Goal: Check status: Check status

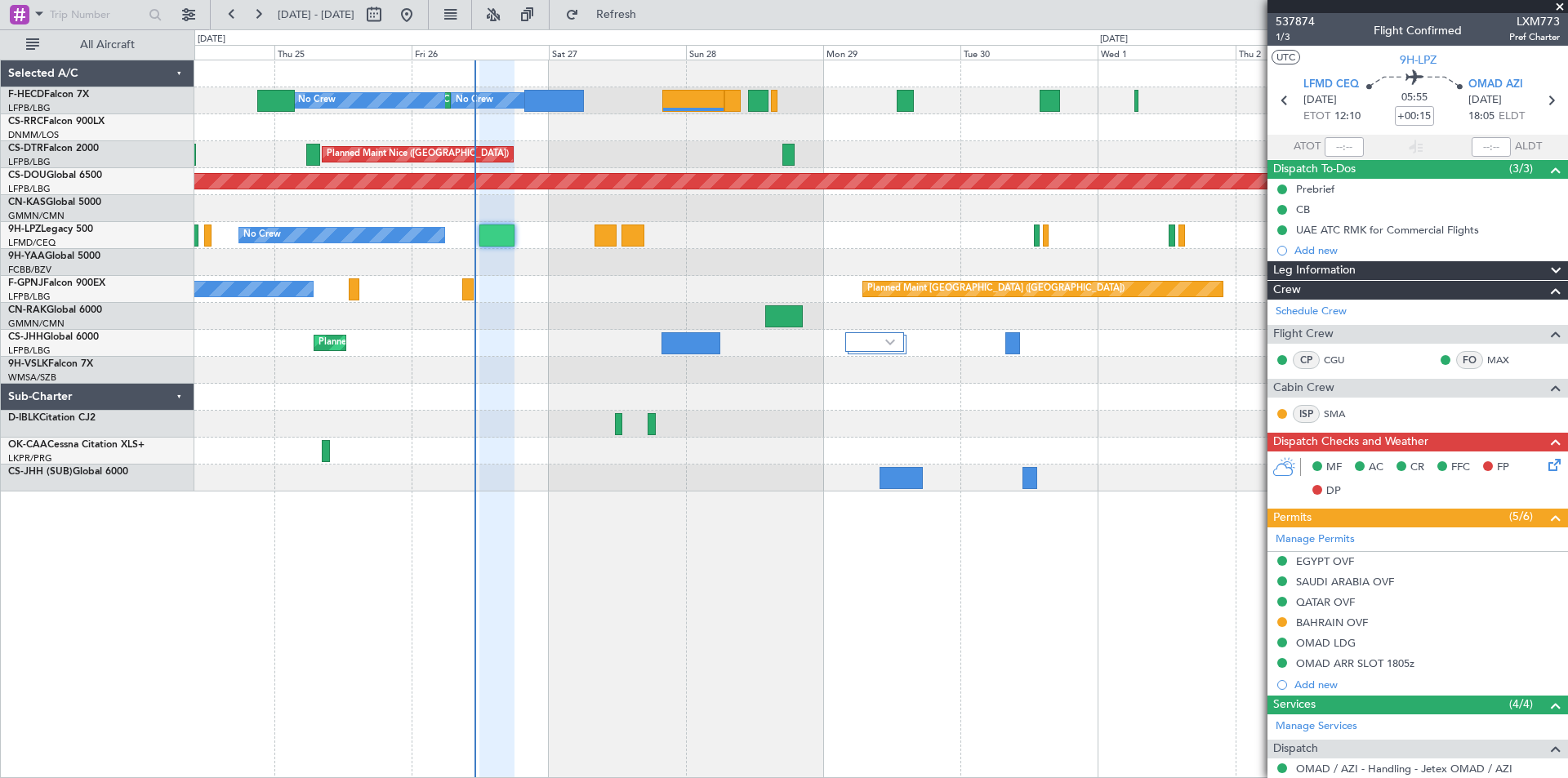
click at [577, 159] on div "No Crew Planned Maint [GEOGRAPHIC_DATA] ([GEOGRAPHIC_DATA]) No Crew No Crew [GE…" at bounding box center [880, 276] width 1372 height 432
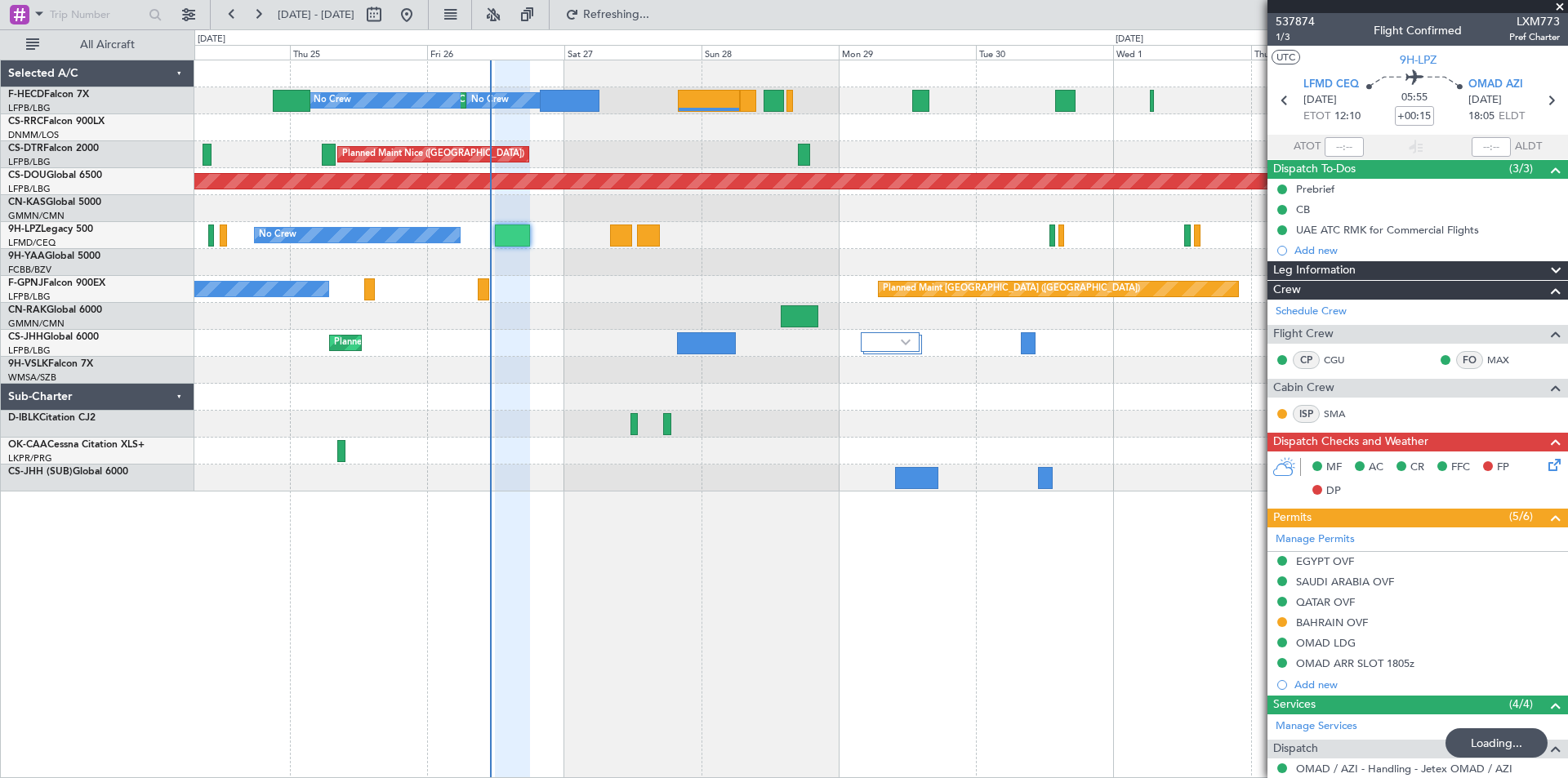
click at [777, 206] on div "No Crew Planned Maint [GEOGRAPHIC_DATA] ([GEOGRAPHIC_DATA]) No Crew No Crew [GE…" at bounding box center [880, 276] width 1372 height 432
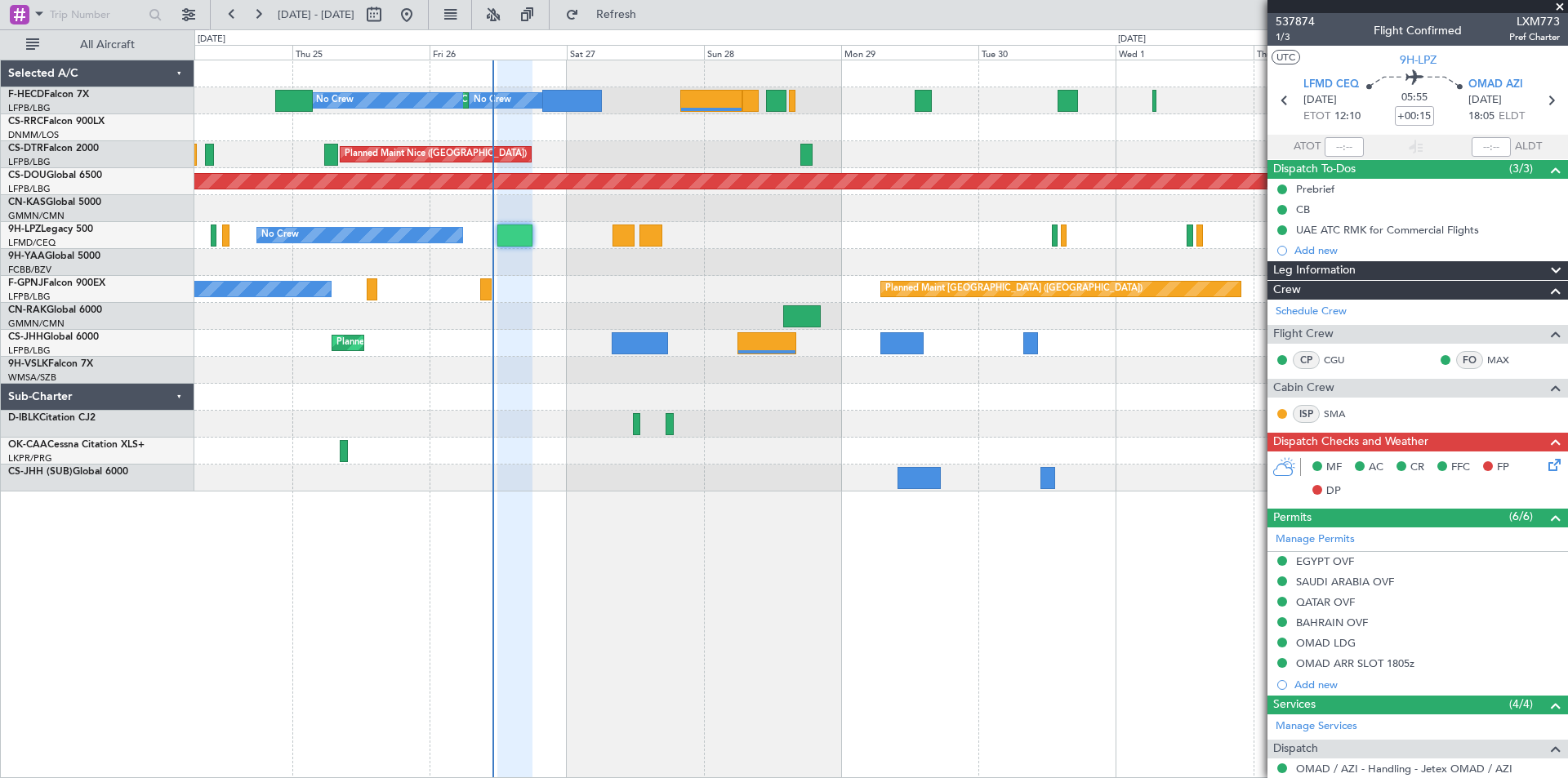
click at [1558, 2] on span at bounding box center [1559, 7] width 16 height 15
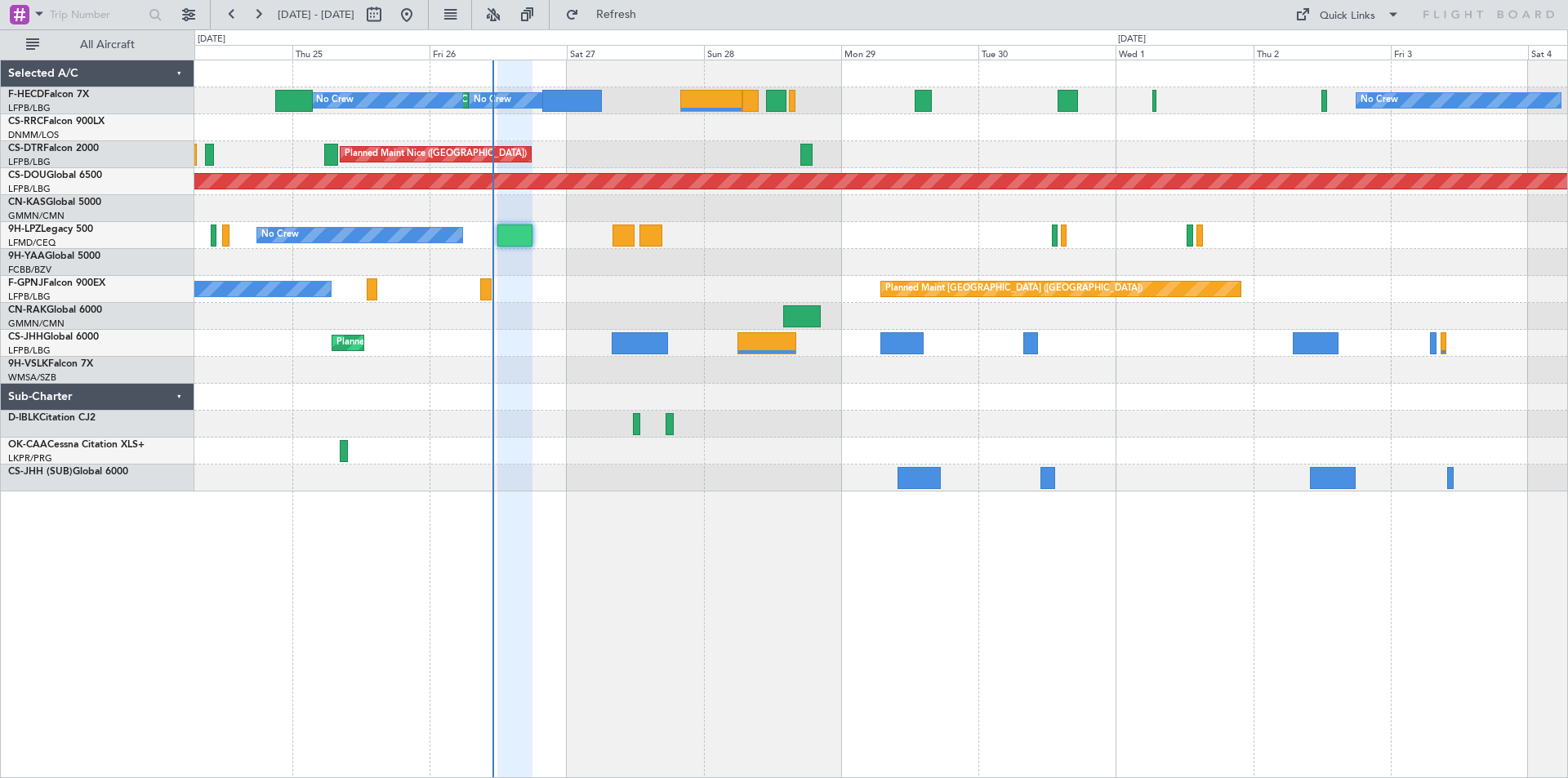
type input "0"
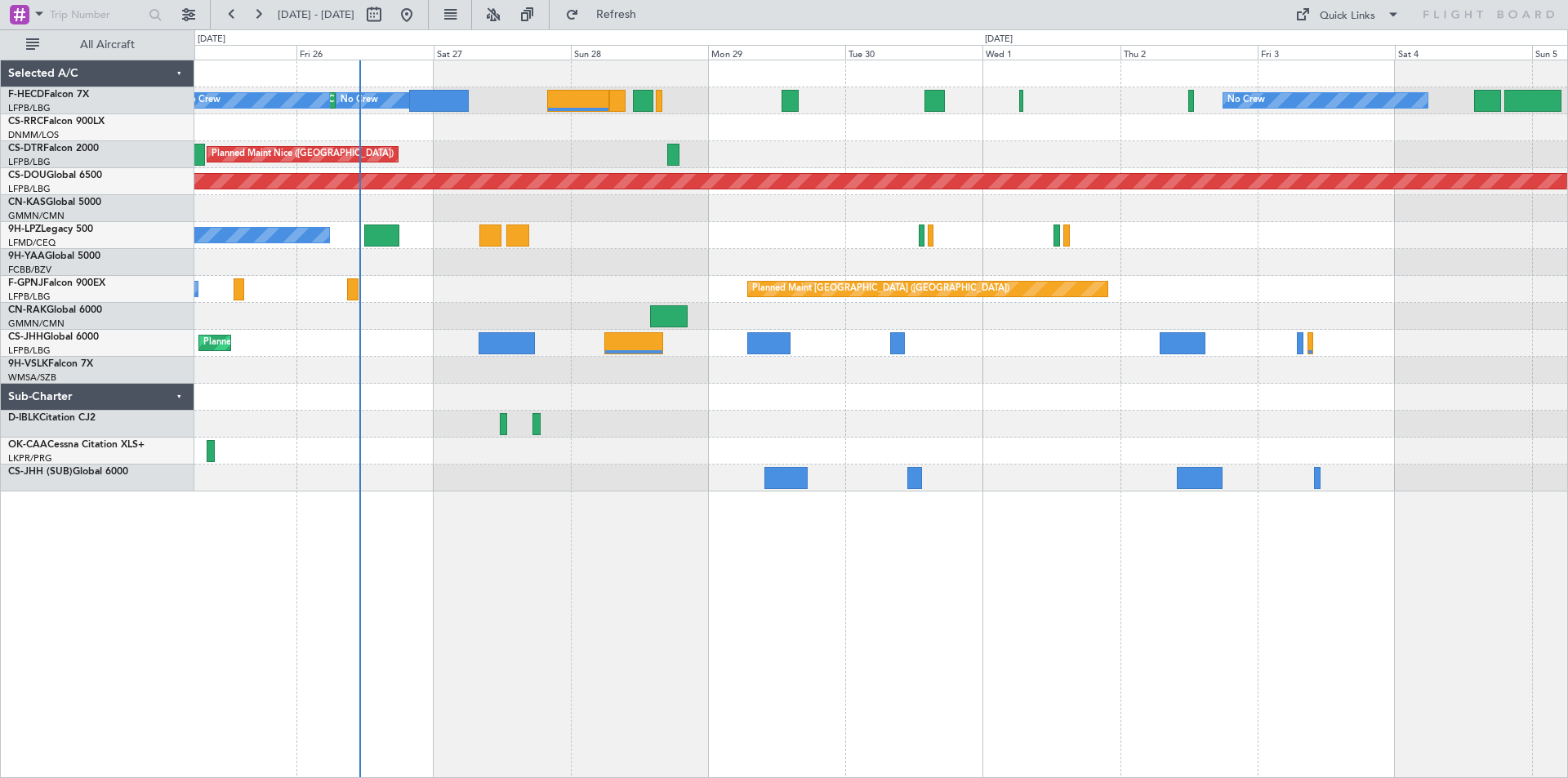
click at [882, 224] on div "No Crew Planned Maint [GEOGRAPHIC_DATA] ([GEOGRAPHIC_DATA]) No Crew No Crew [GE…" at bounding box center [880, 276] width 1372 height 432
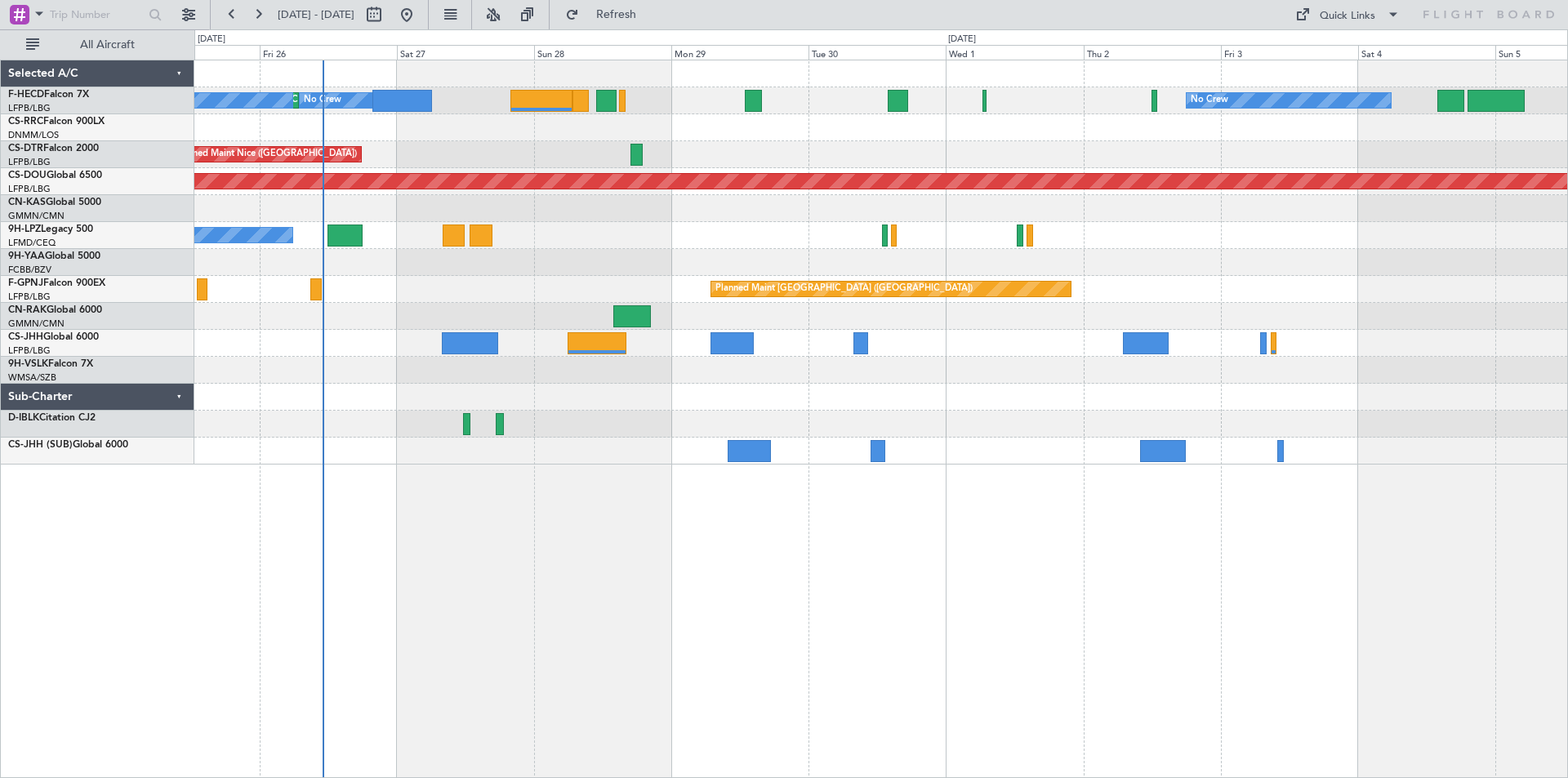
click at [241, 307] on div "No Crew Planned Maint [GEOGRAPHIC_DATA] ([GEOGRAPHIC_DATA]) No Crew No Crew [GE…" at bounding box center [880, 262] width 1372 height 404
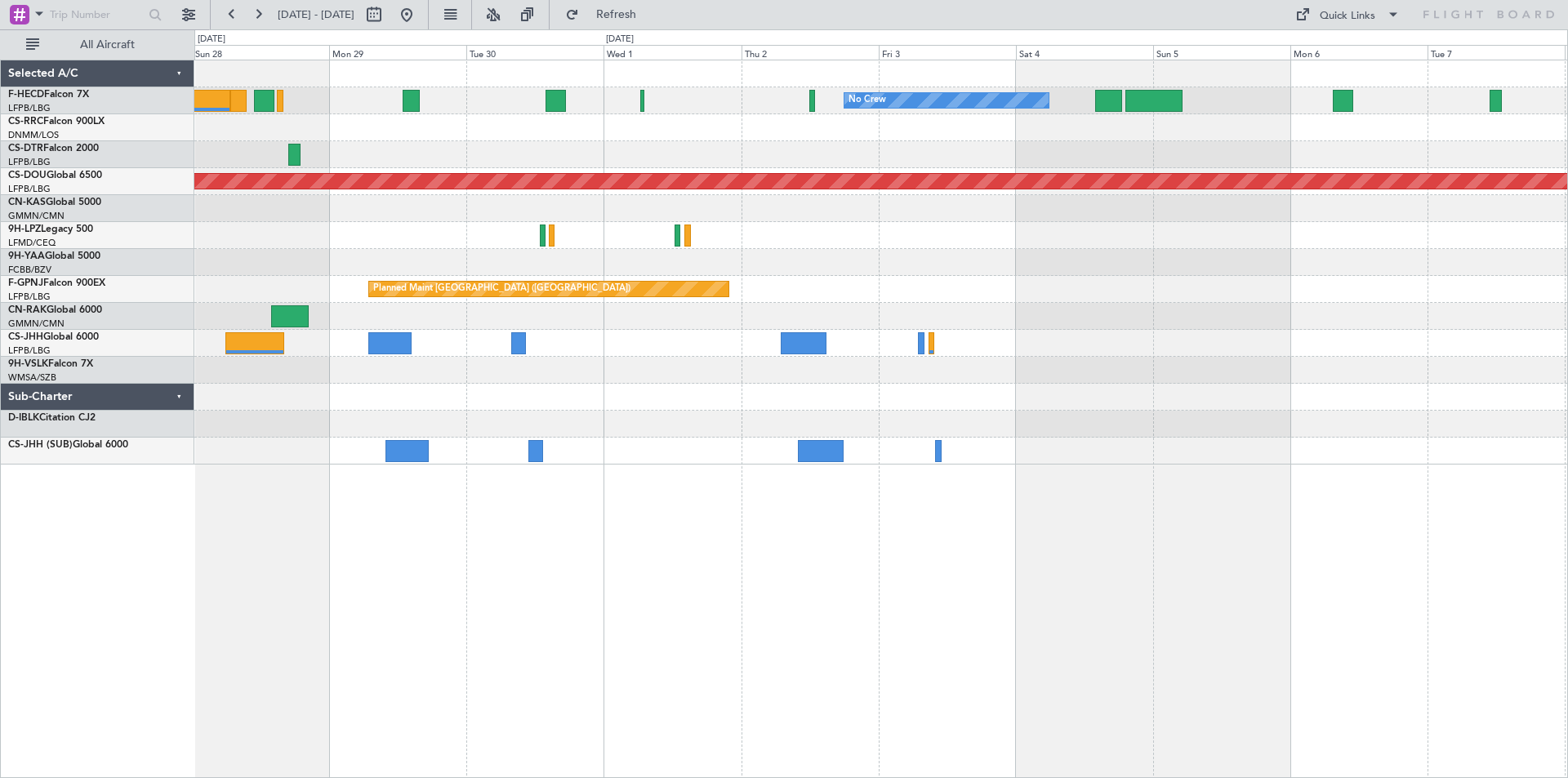
click at [470, 154] on div "Planned Maint Nice ([GEOGRAPHIC_DATA])" at bounding box center [880, 154] width 1372 height 27
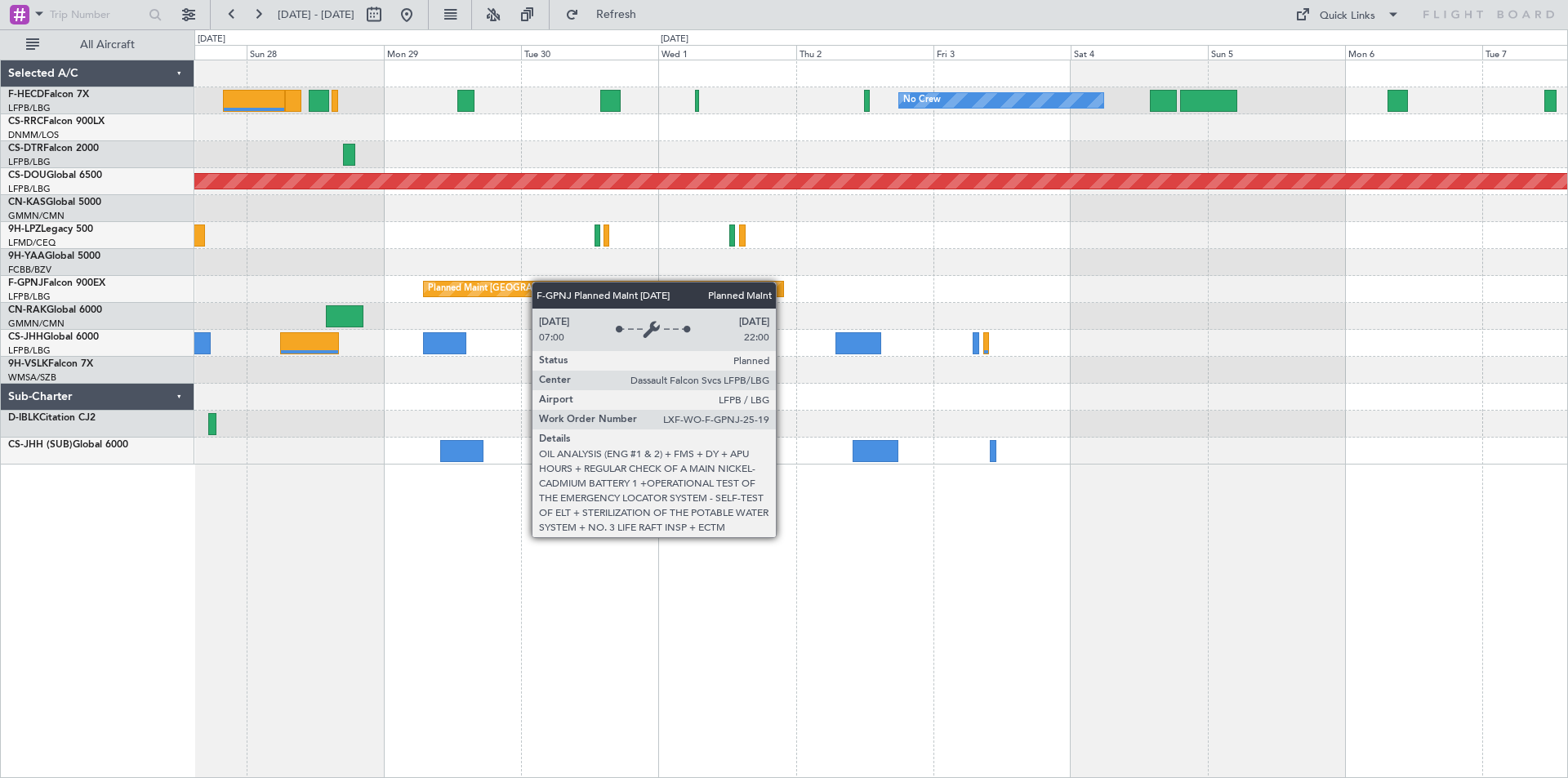
click at [492, 277] on div "No Crew No Crew Planned Maint [GEOGRAPHIC_DATA] ([GEOGRAPHIC_DATA]) No Crew [GE…" at bounding box center [880, 262] width 1372 height 404
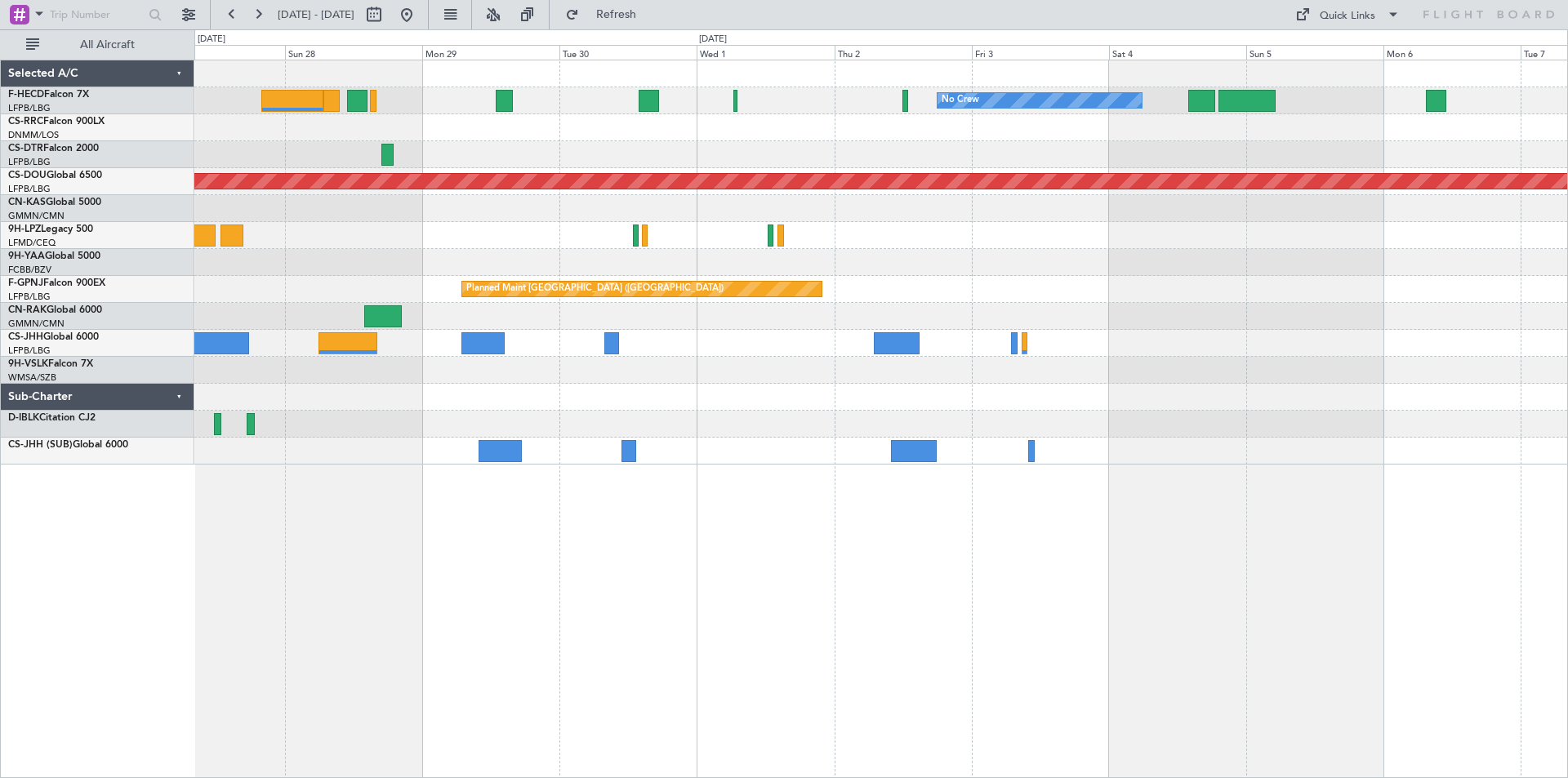
click at [647, 174] on div "No Crew No Crew Planned Maint [GEOGRAPHIC_DATA] ([GEOGRAPHIC_DATA]) No Crew [GE…" at bounding box center [880, 262] width 1372 height 404
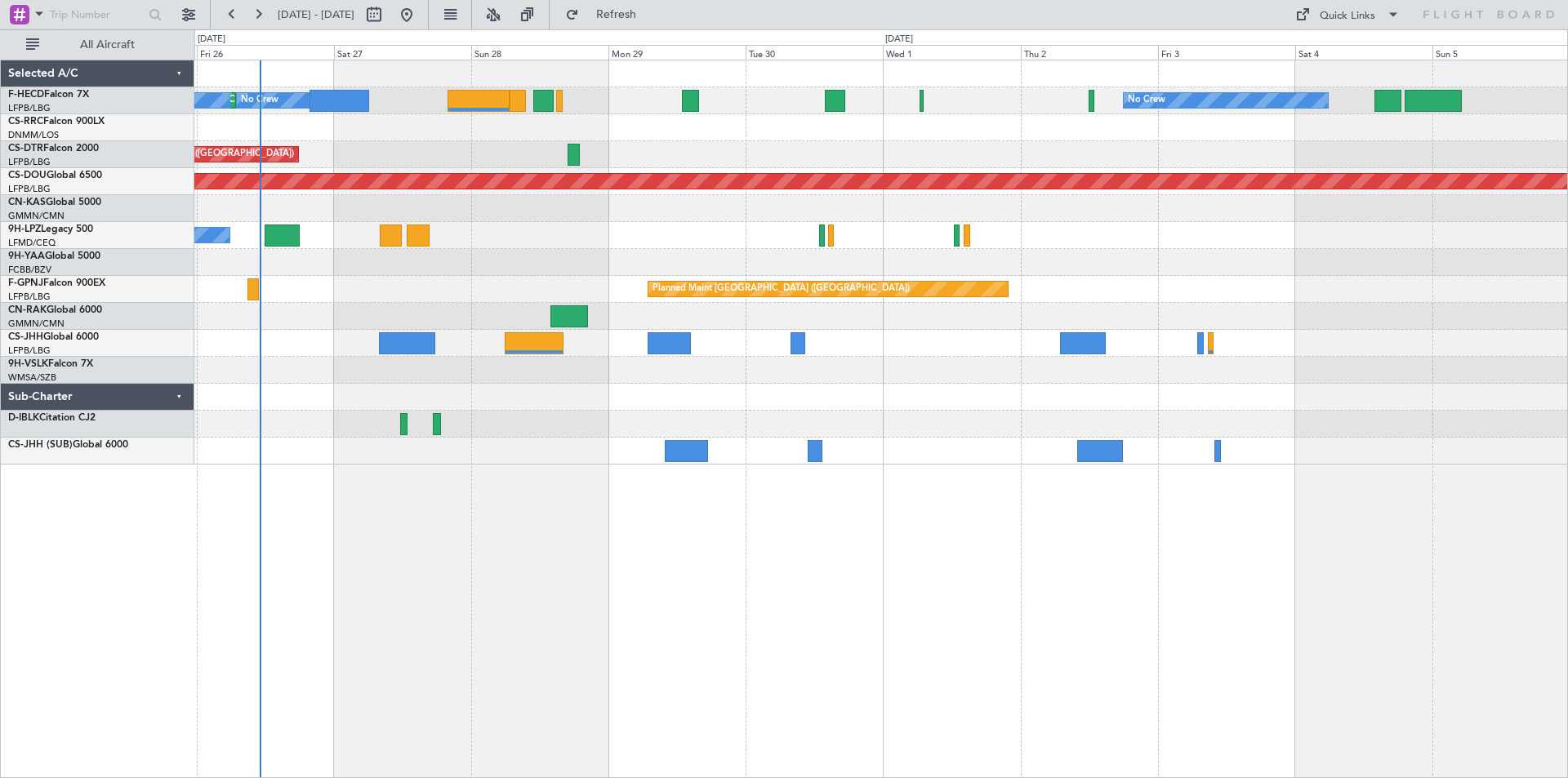
click at [501, 130] on div at bounding box center [880, 128] width 1372 height 27
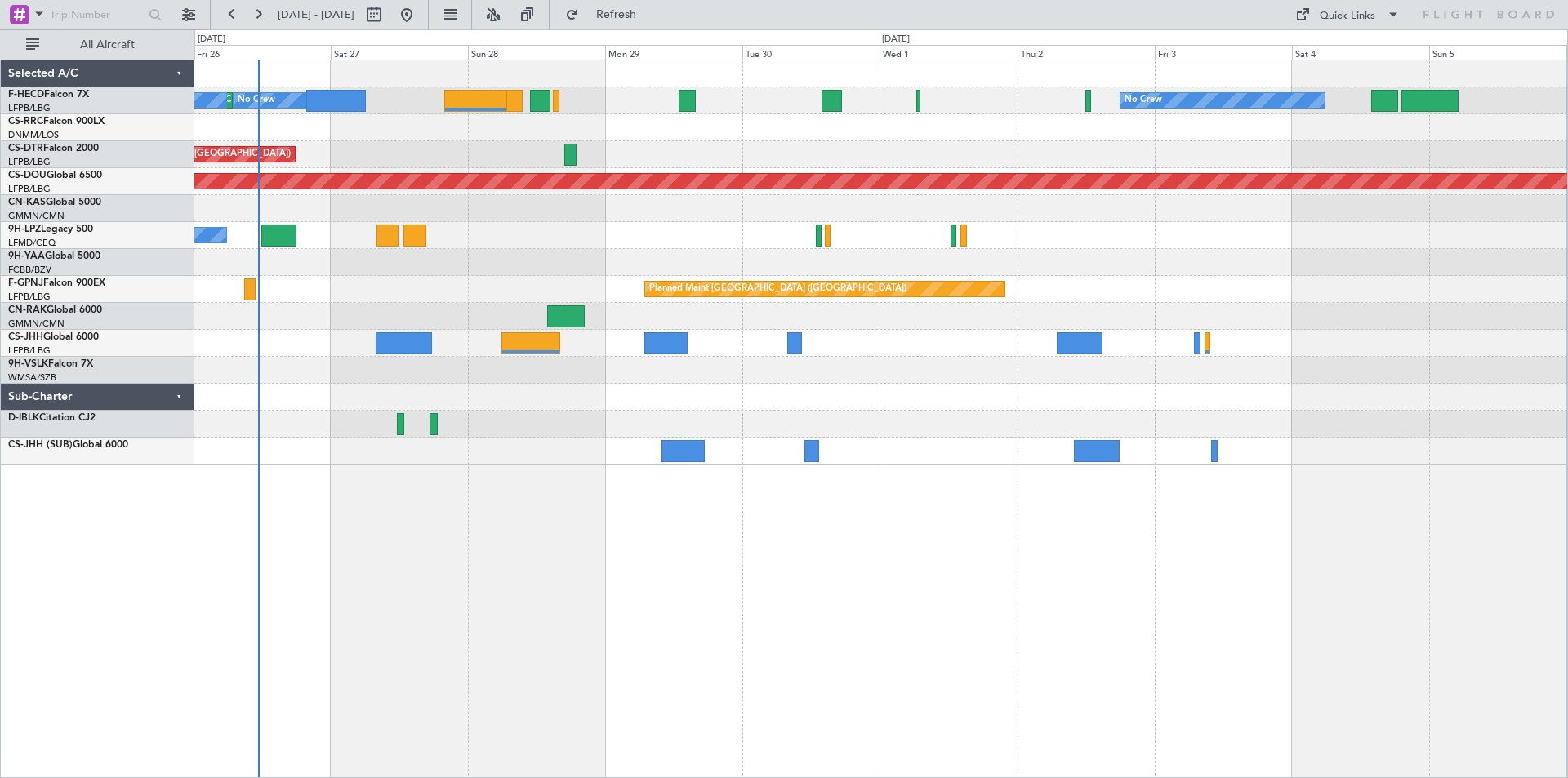
click at [807, 356] on div "No Crew Planned Maint [GEOGRAPHIC_DATA] ([GEOGRAPHIC_DATA]) No Crew No Crew [GE…" at bounding box center [880, 262] width 1372 height 404
click at [912, 432] on div at bounding box center [880, 424] width 1372 height 27
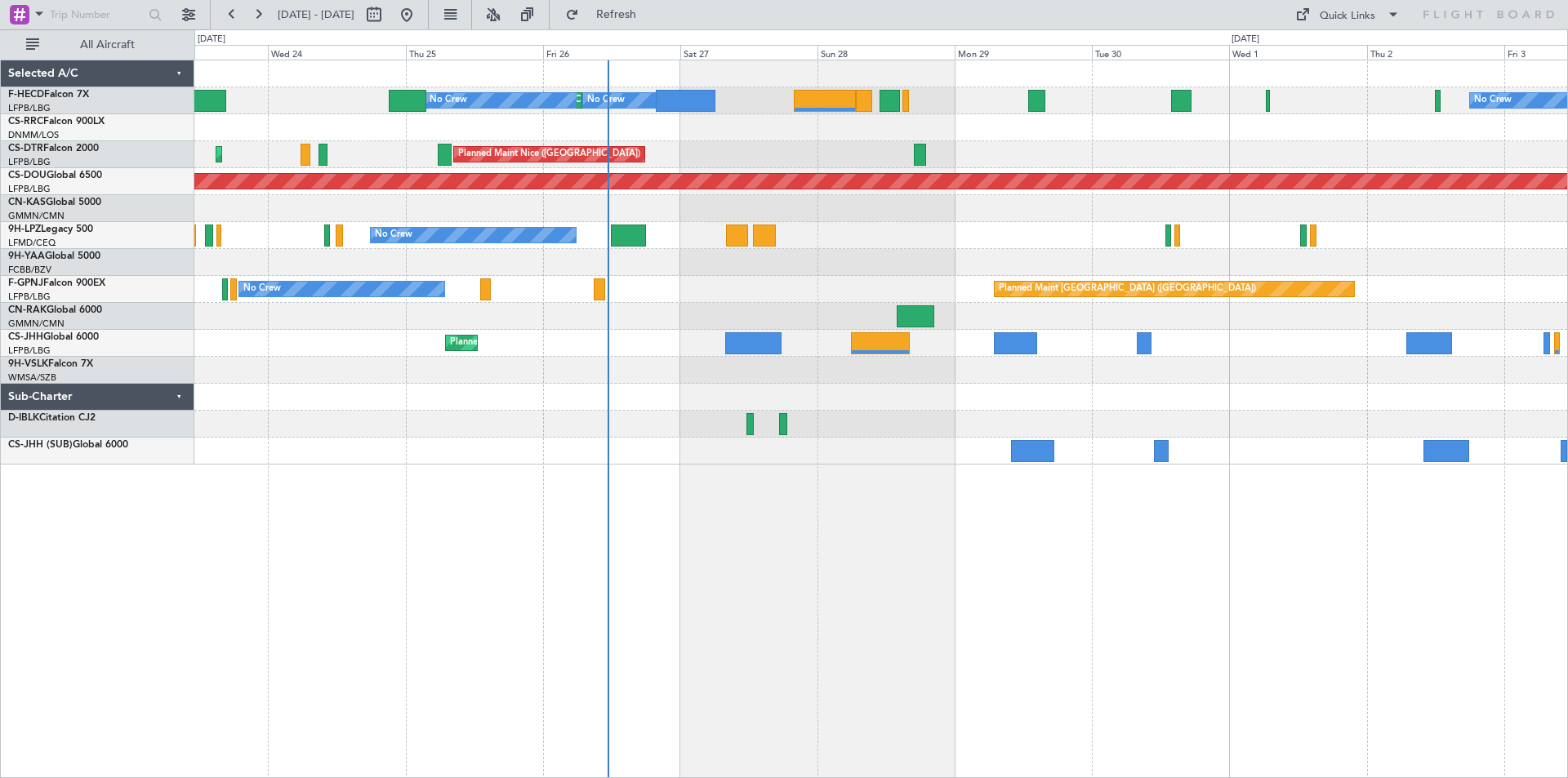
click at [833, 417] on div "No Crew Planned Maint [GEOGRAPHIC_DATA] ([GEOGRAPHIC_DATA]) No Crew No Crew No …" at bounding box center [880, 262] width 1372 height 404
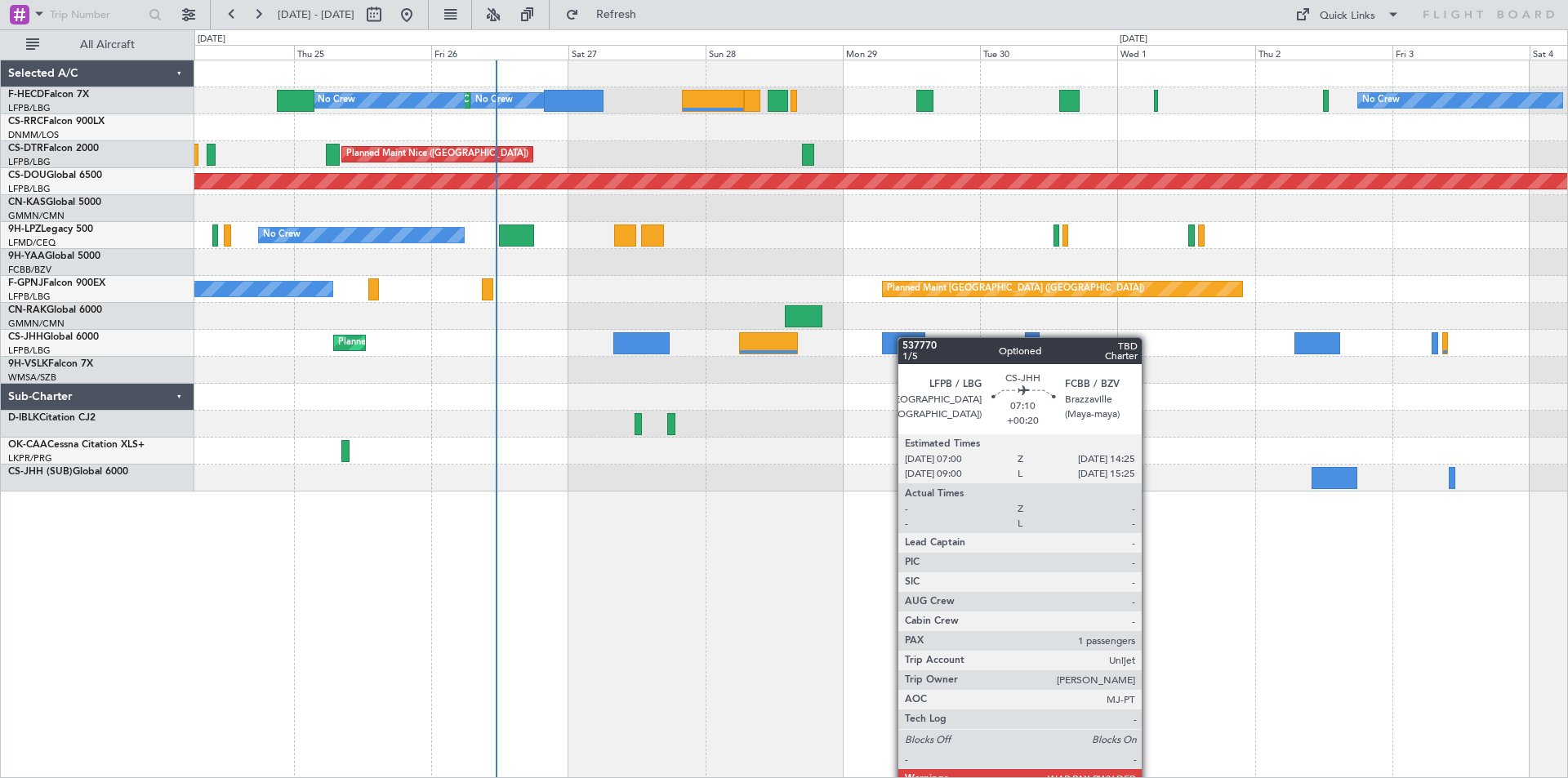
click at [897, 338] on div at bounding box center [903, 343] width 43 height 22
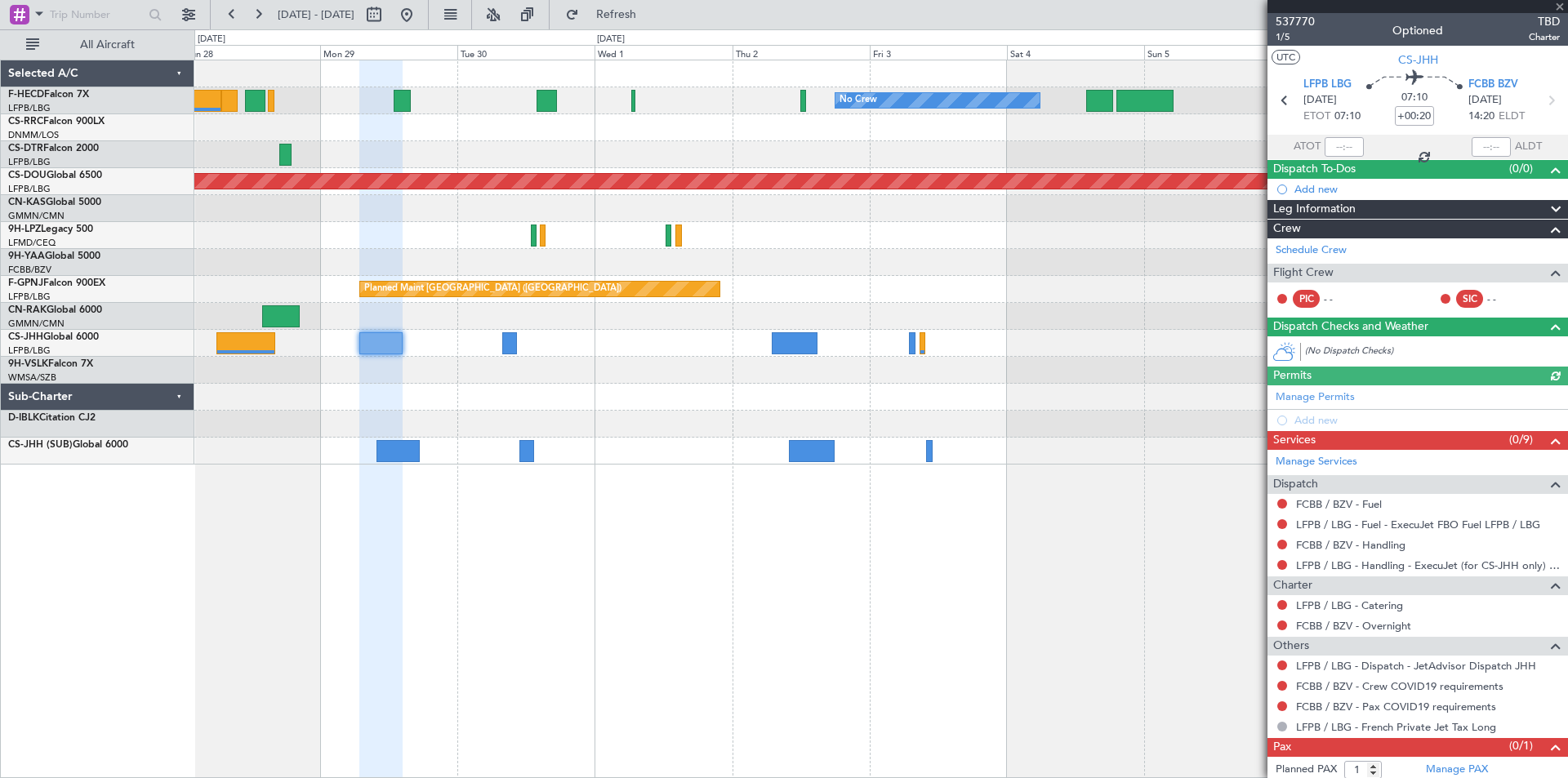
click at [849, 322] on div at bounding box center [880, 316] width 1372 height 27
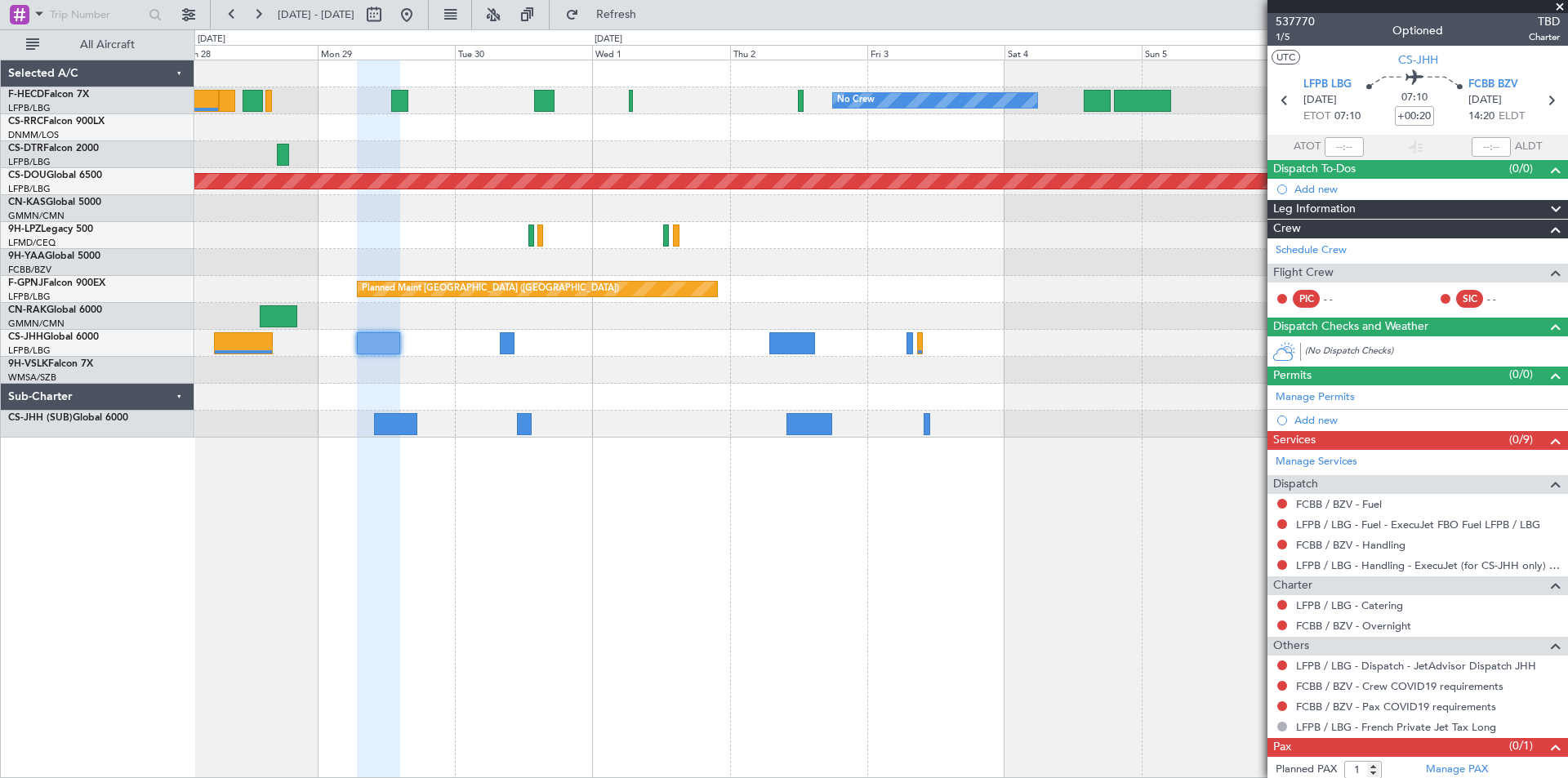
click at [1556, 7] on span at bounding box center [1559, 7] width 16 height 15
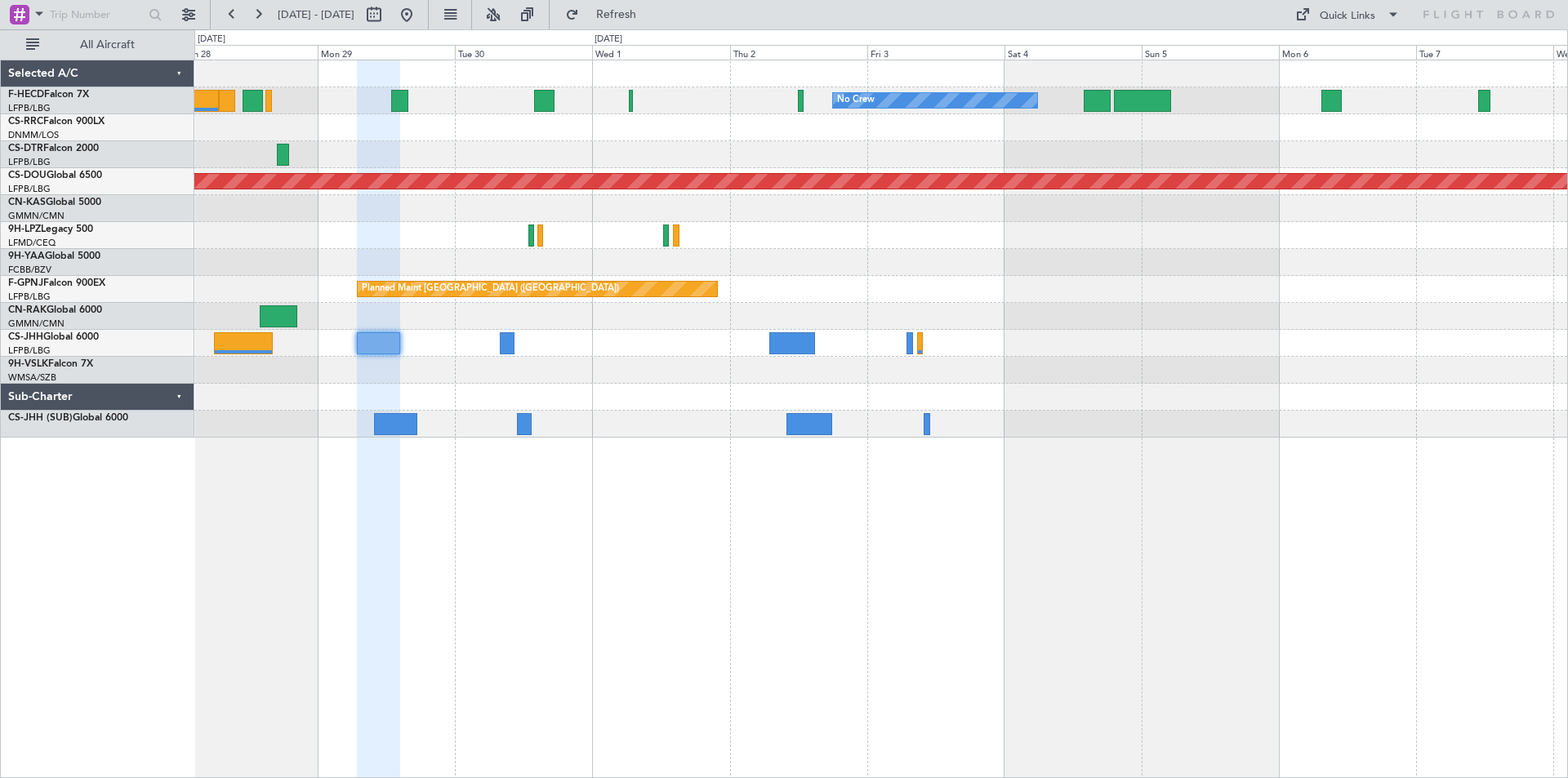
type input "0"
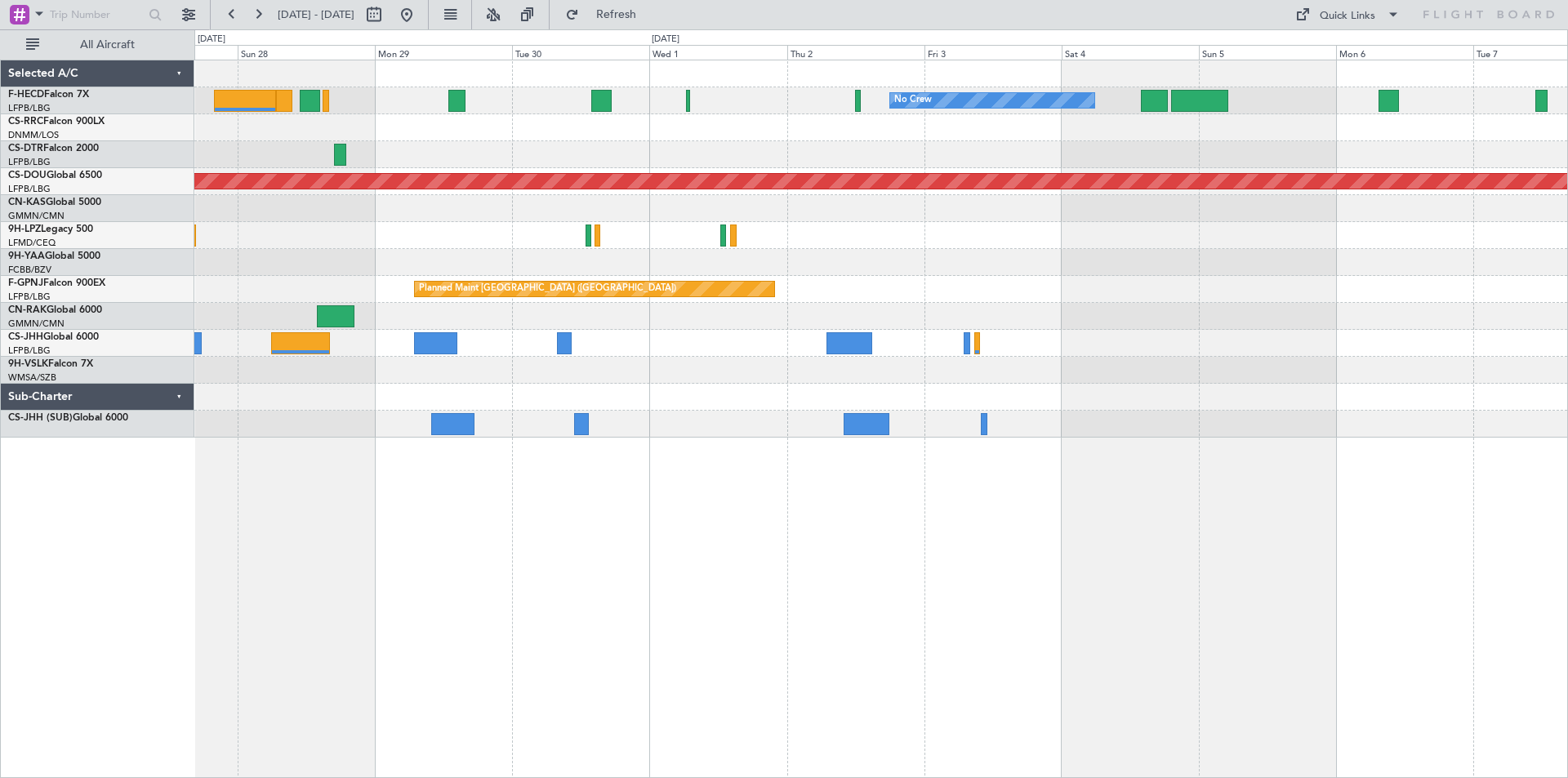
click at [1225, 432] on div at bounding box center [880, 424] width 1372 height 27
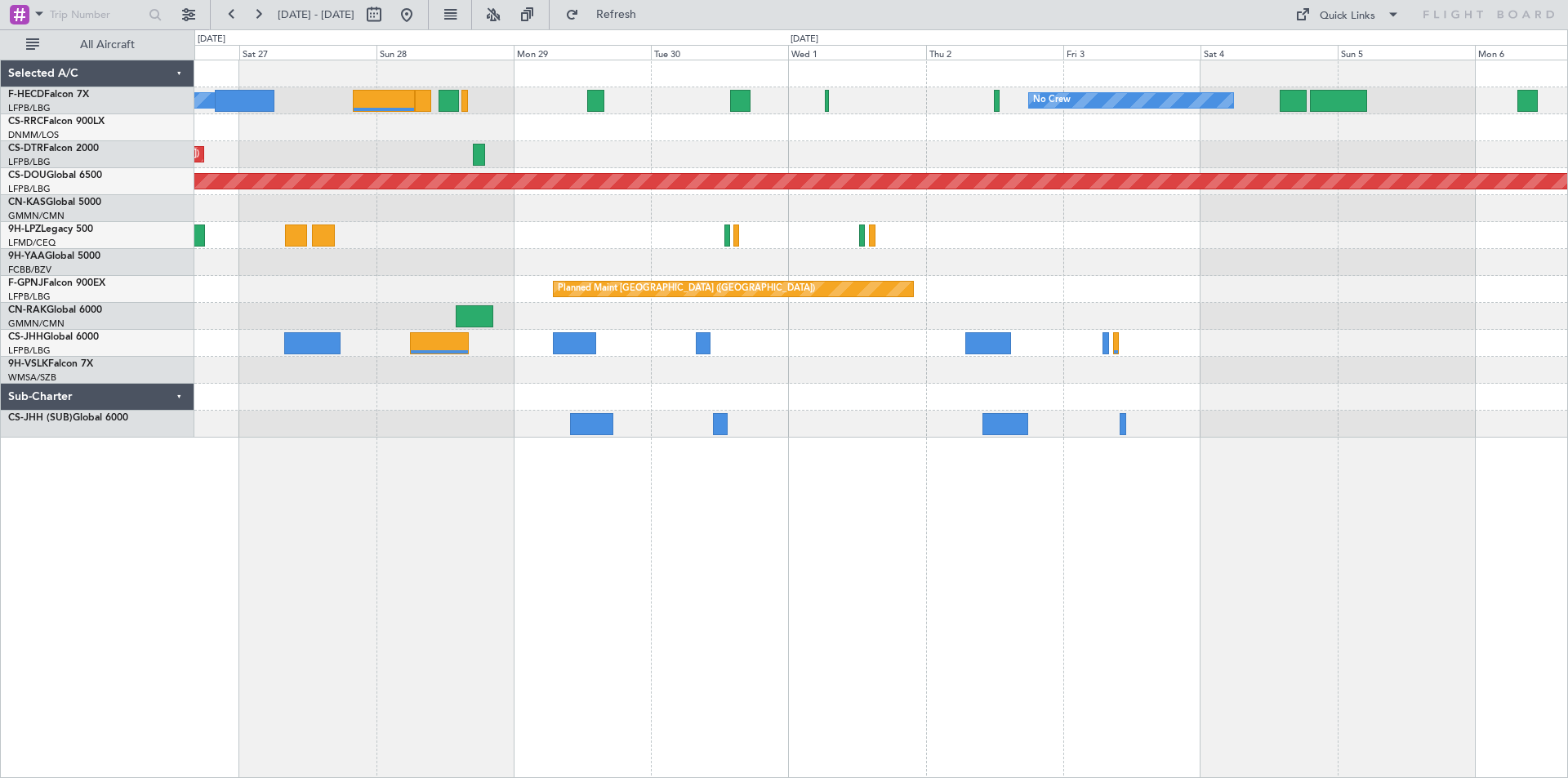
click at [1237, 486] on div "No Crew No Crew Planned Maint [GEOGRAPHIC_DATA] ([GEOGRAPHIC_DATA]) No Crew [GE…" at bounding box center [881, 418] width 1373 height 719
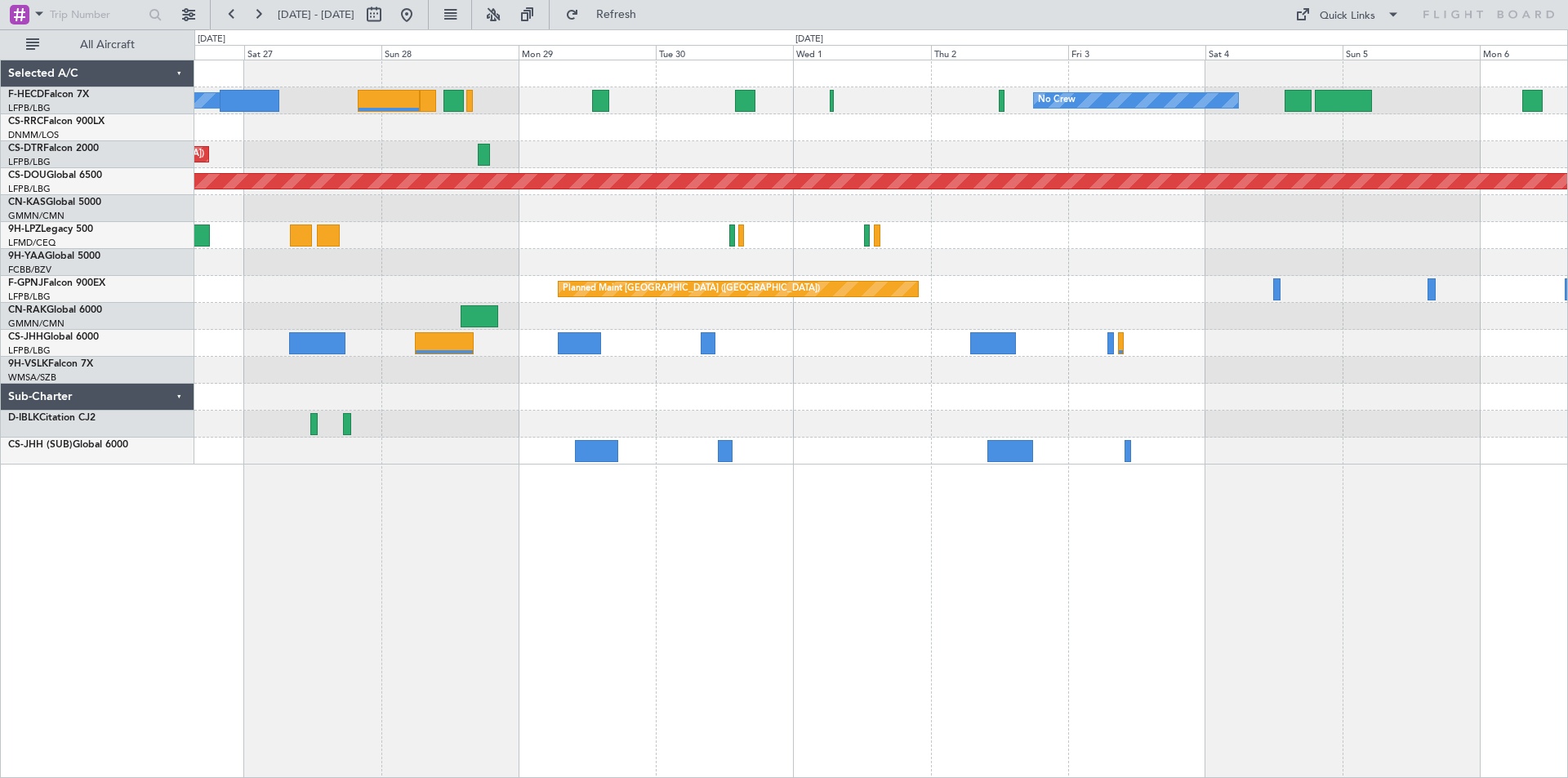
click at [589, 339] on div "No Crew No Crew Planned Maint [GEOGRAPHIC_DATA] ([GEOGRAPHIC_DATA]) No Crew [GE…" at bounding box center [784, 403] width 1568 height 749
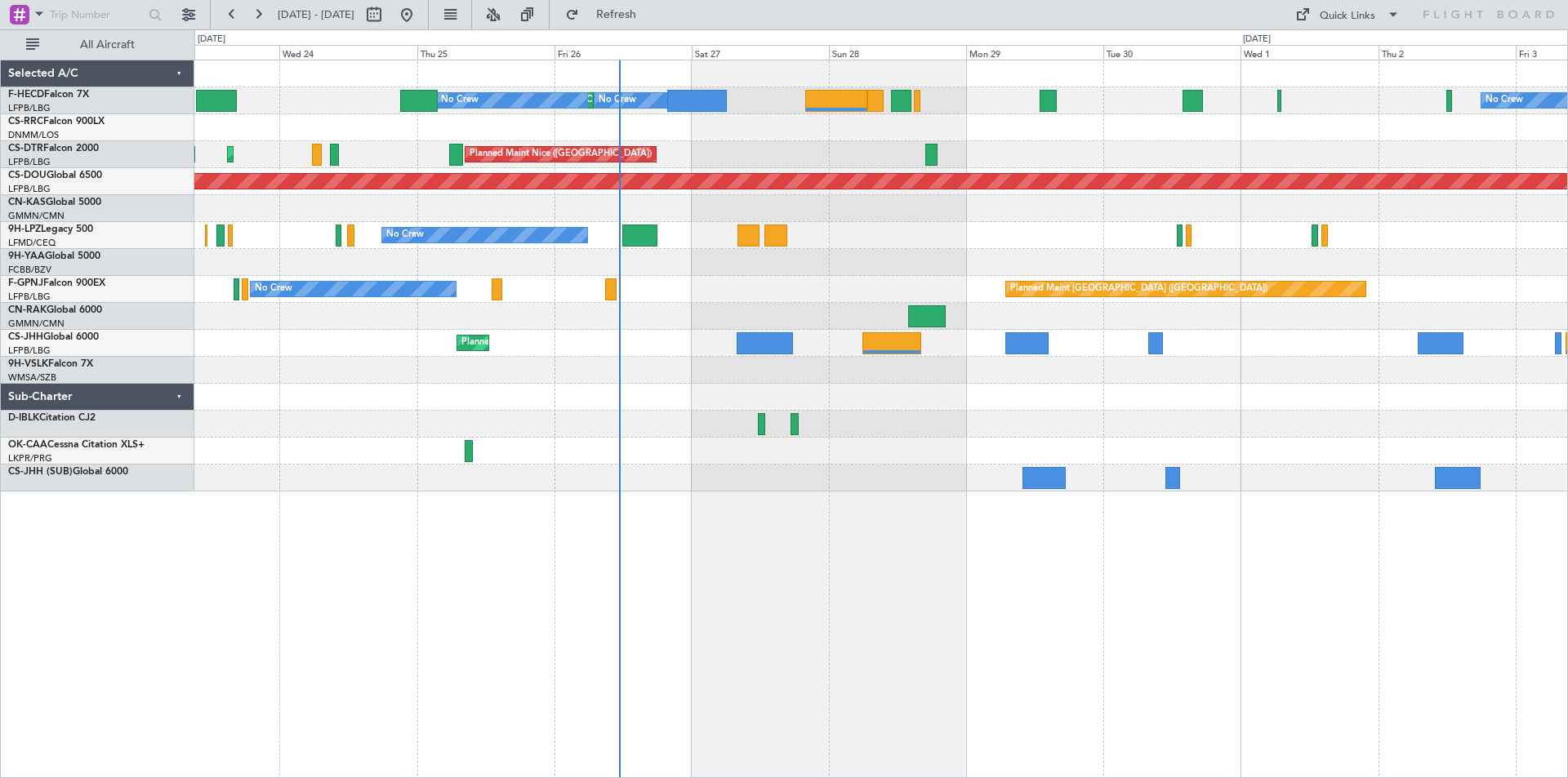
click at [657, 331] on div "Planned Maint [GEOGRAPHIC_DATA] ([GEOGRAPHIC_DATA])" at bounding box center [880, 343] width 1372 height 27
